Goal: Information Seeking & Learning: Learn about a topic

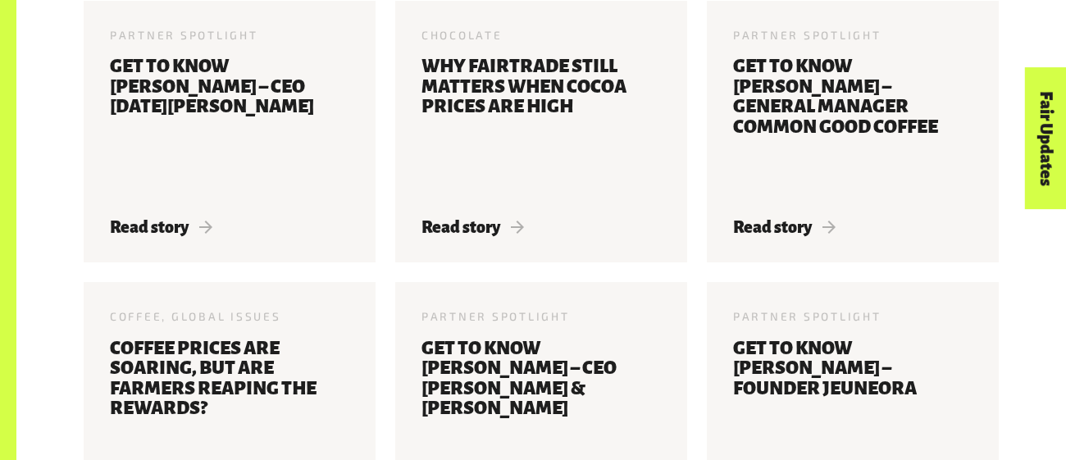
scroll to position [1020, 0]
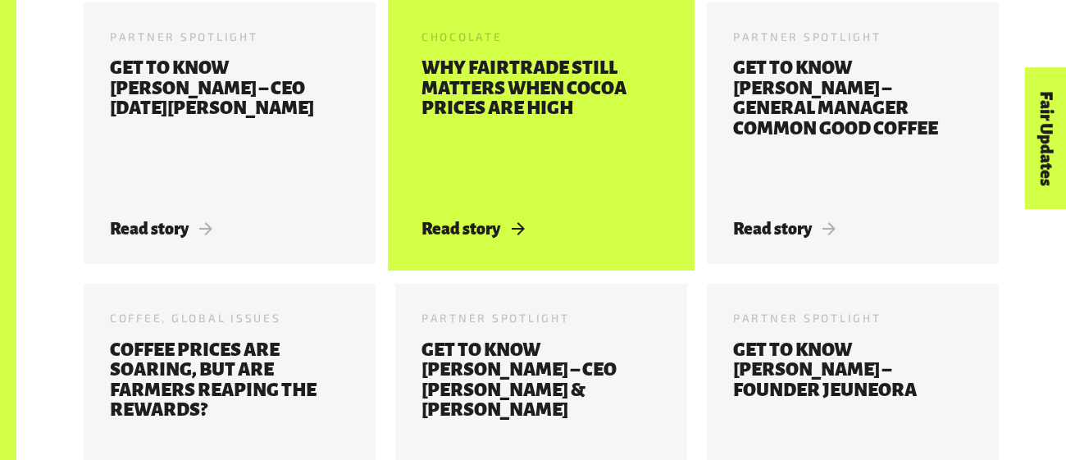
click at [502, 220] on span "Read story" at bounding box center [472, 229] width 102 height 18
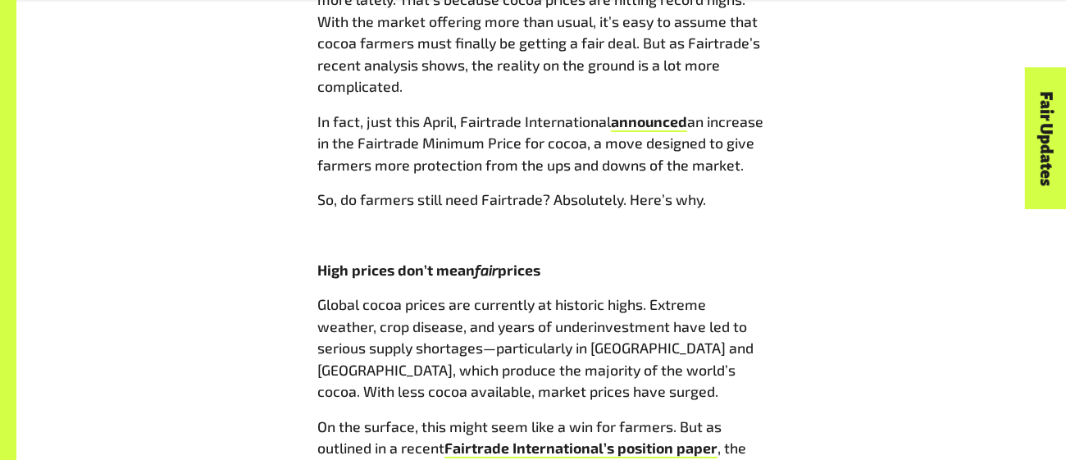
scroll to position [904, 0]
